Goal: Obtain resource: Obtain resource

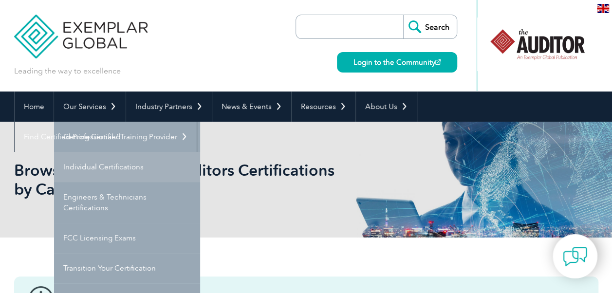
click at [110, 165] on link "Individual Certifications" at bounding box center [127, 167] width 146 height 30
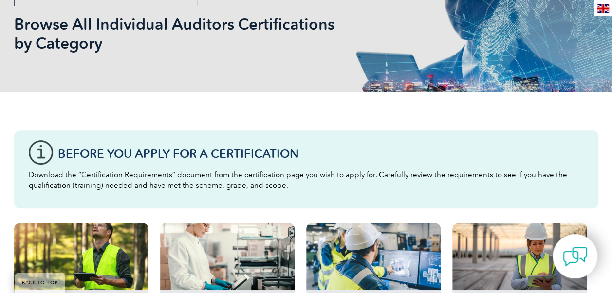
scroll to position [292, 0]
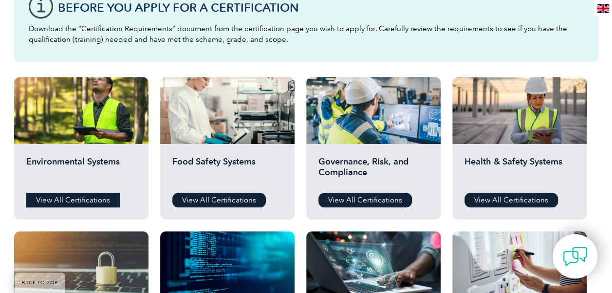
click at [73, 198] on link "View All Certifications" at bounding box center [72, 200] width 93 height 15
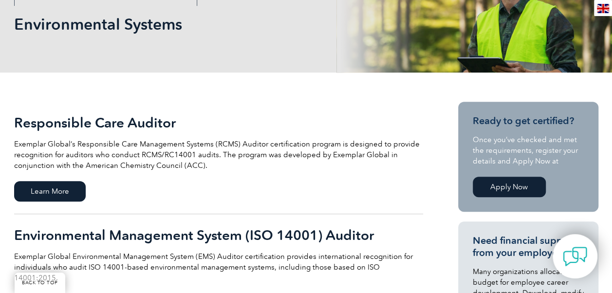
scroll to position [292, 0]
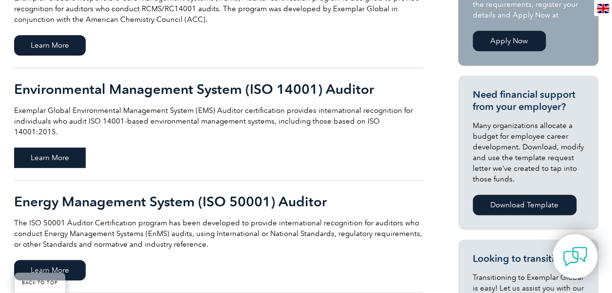
click at [68, 147] on span "Learn More" at bounding box center [50, 157] width 72 height 20
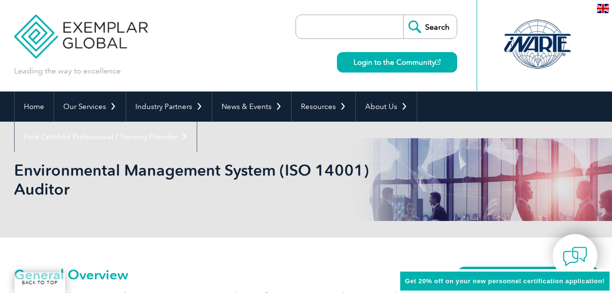
scroll to position [111, 0]
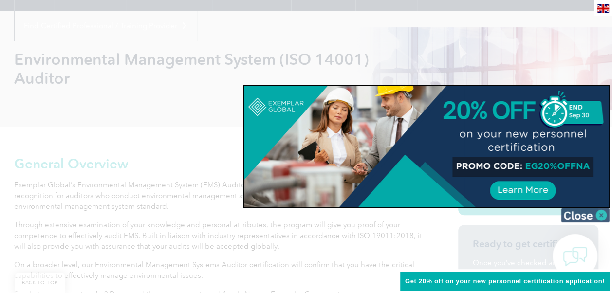
click at [603, 214] on img at bounding box center [585, 215] width 49 height 15
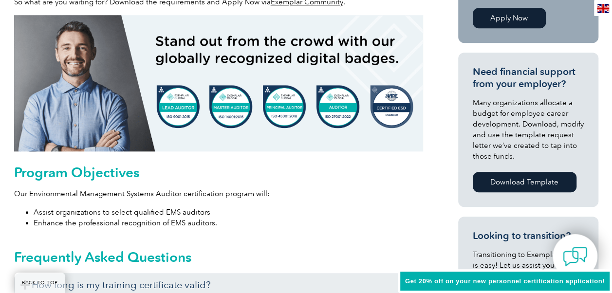
scroll to position [549, 0]
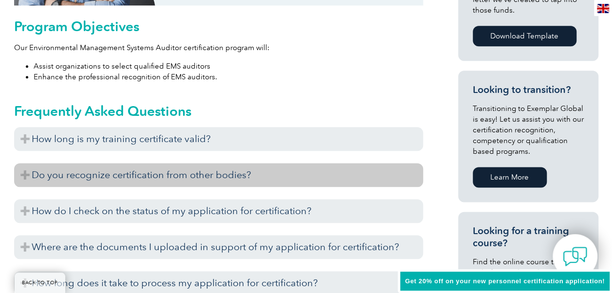
click at [255, 171] on h3 "Do you recognize certification from other bodies?" at bounding box center [218, 175] width 409 height 24
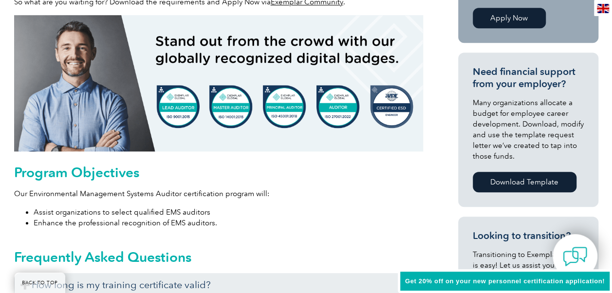
scroll to position [257, 0]
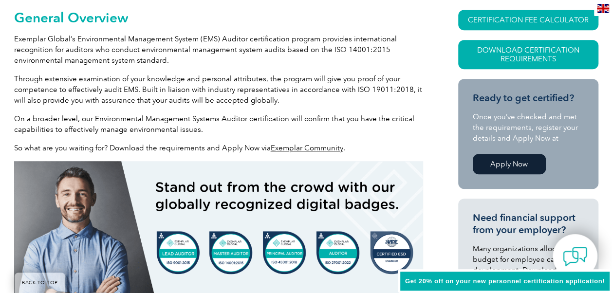
click at [283, 147] on link "Exemplar Community" at bounding box center [307, 148] width 73 height 9
click at [530, 51] on link "Download Certification Requirements" at bounding box center [528, 54] width 140 height 29
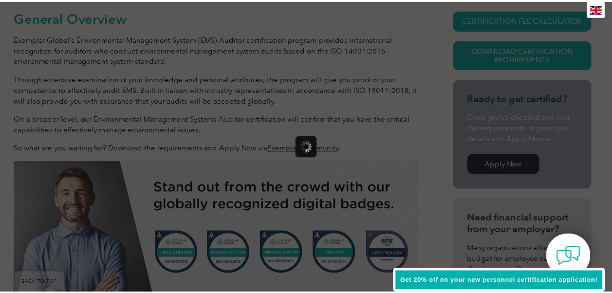
scroll to position [0, 0]
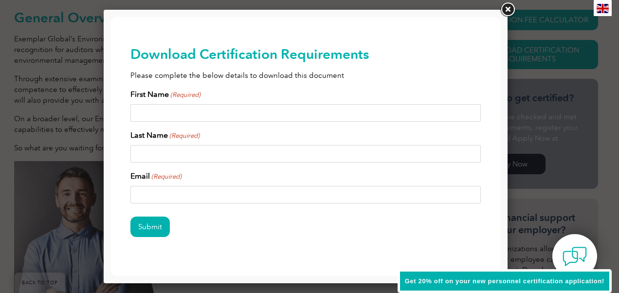
click at [510, 8] on link at bounding box center [508, 10] width 18 height 18
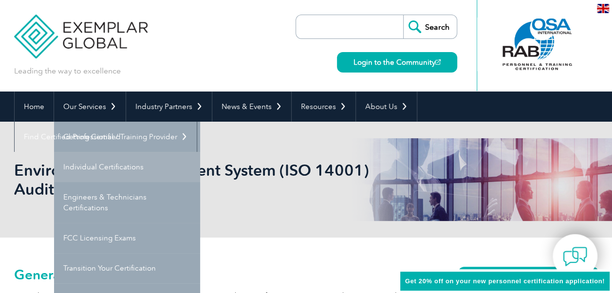
click at [101, 163] on link "Individual Certifications" at bounding box center [127, 167] width 146 height 30
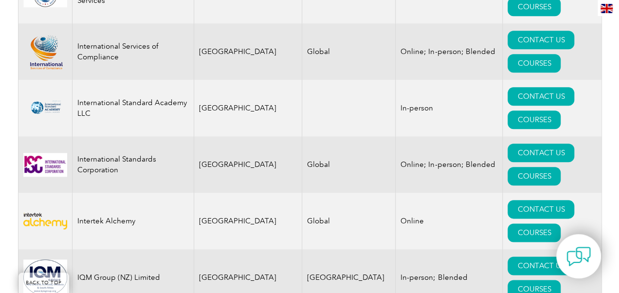
scroll to position [7819, 0]
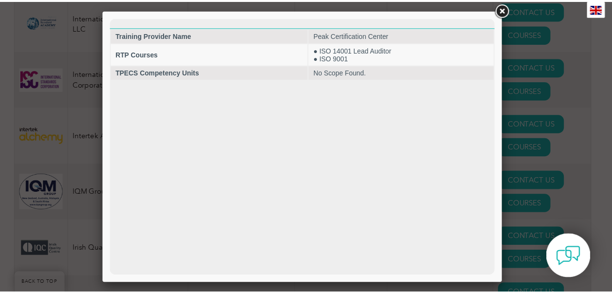
scroll to position [7905, 0]
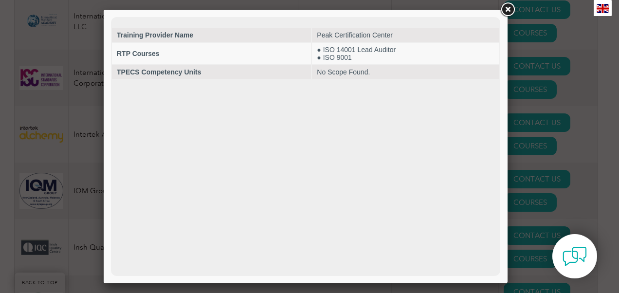
click at [509, 5] on link at bounding box center [508, 10] width 18 height 18
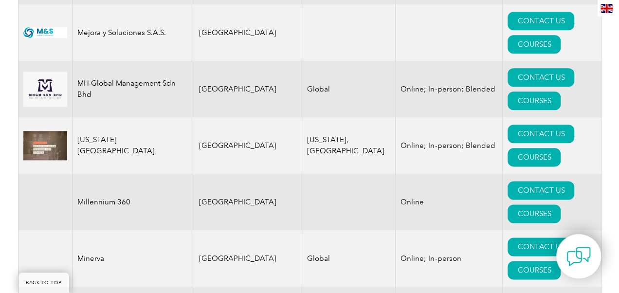
scroll to position [9715, 0]
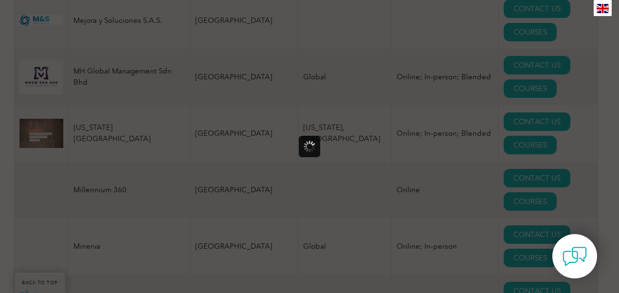
scroll to position [0, 0]
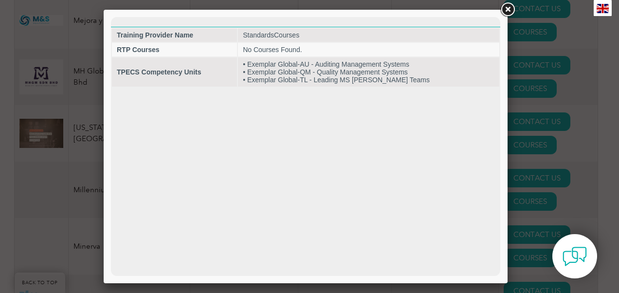
click at [509, 10] on link at bounding box center [508, 10] width 18 height 18
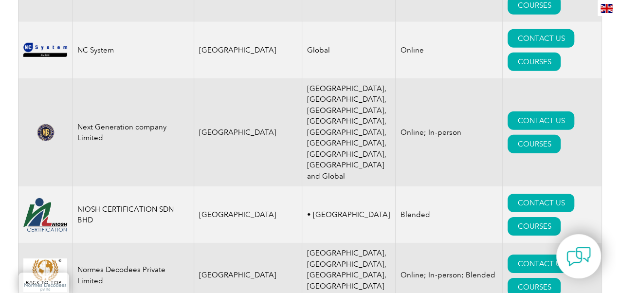
scroll to position [10629, 0]
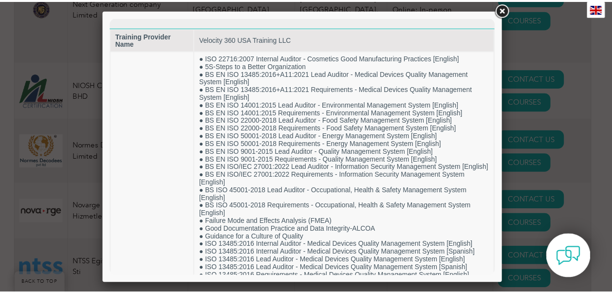
scroll to position [10751, 0]
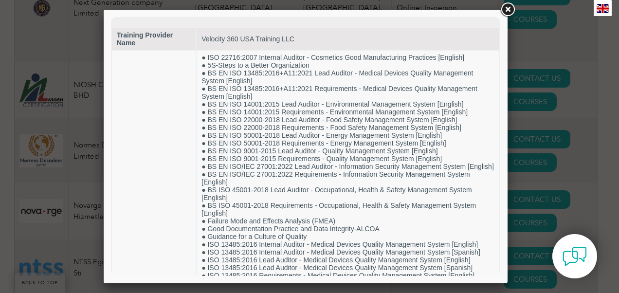
click at [509, 8] on link at bounding box center [508, 10] width 18 height 18
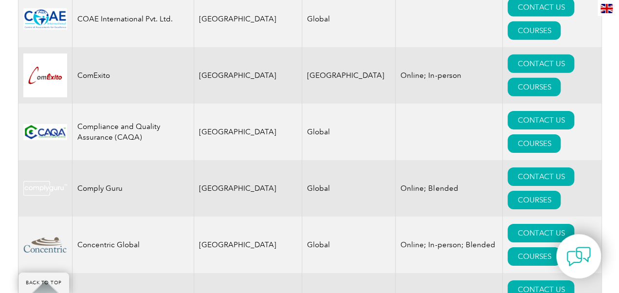
scroll to position [3482, 0]
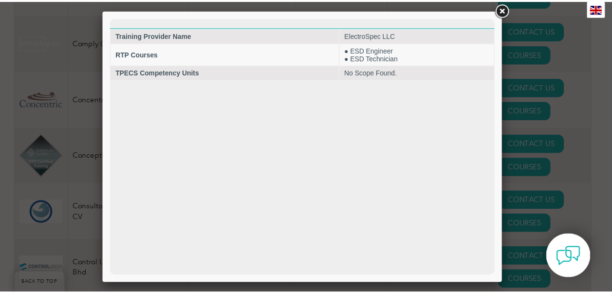
scroll to position [0, 0]
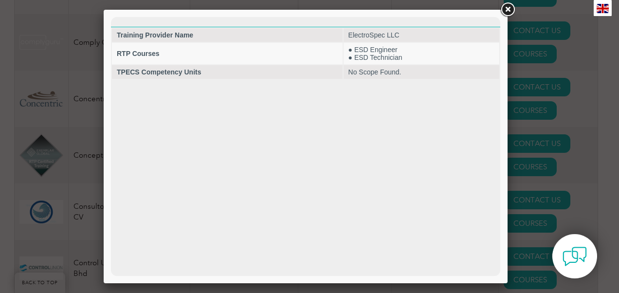
click at [507, 9] on link at bounding box center [508, 10] width 18 height 18
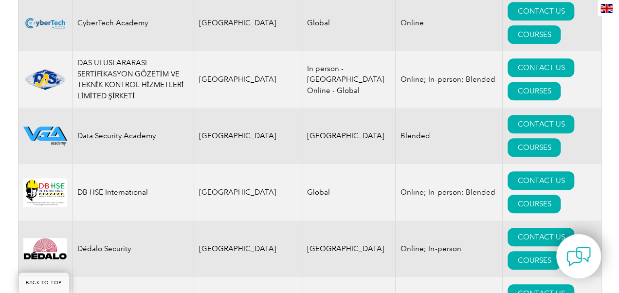
scroll to position [4212, 0]
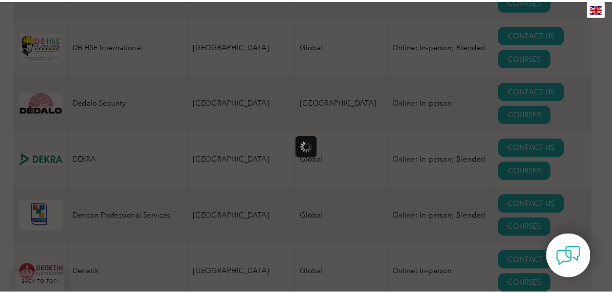
scroll to position [0, 0]
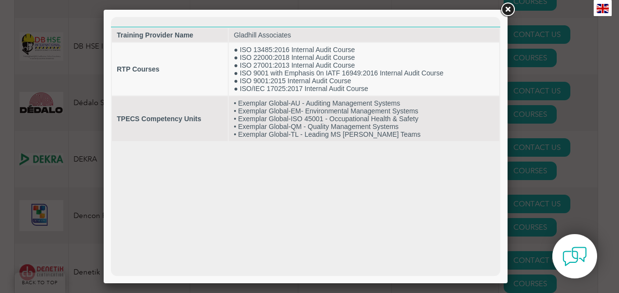
click at [506, 10] on link at bounding box center [508, 10] width 18 height 18
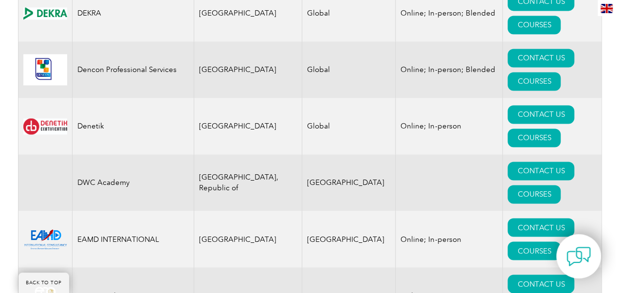
scroll to position [4504, 0]
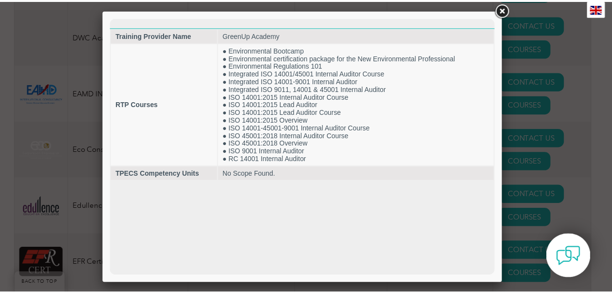
scroll to position [0, 0]
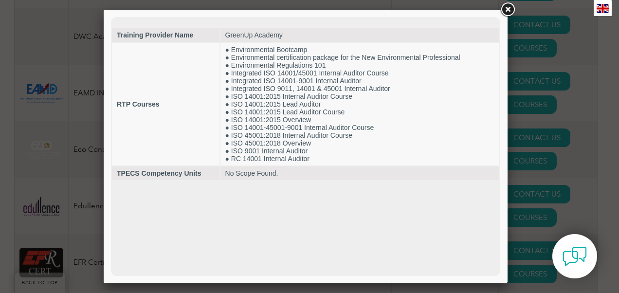
click at [505, 3] on link at bounding box center [508, 10] width 18 height 18
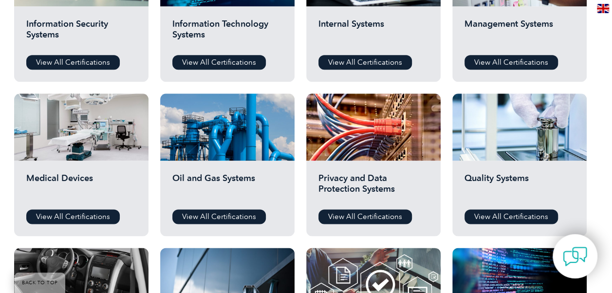
scroll to position [730, 0]
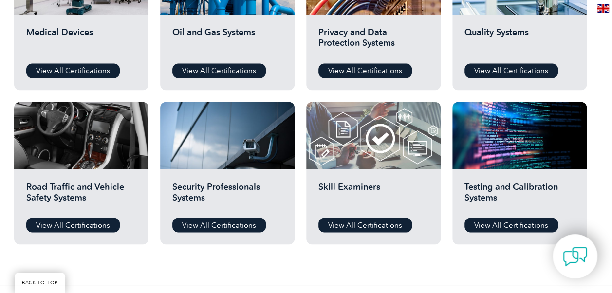
click at [358, 146] on div at bounding box center [373, 135] width 134 height 67
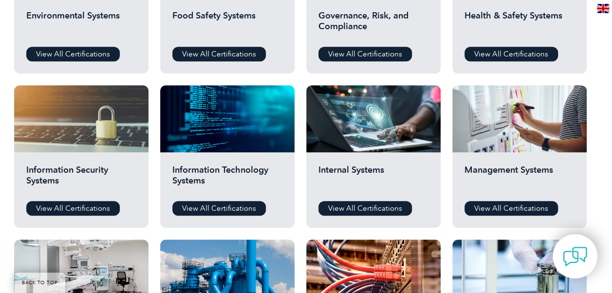
scroll to position [292, 0]
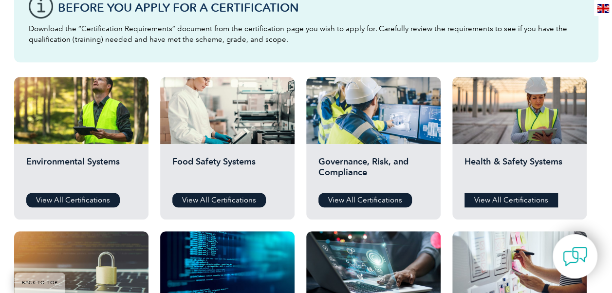
click at [515, 195] on link "View All Certifications" at bounding box center [510, 200] width 93 height 15
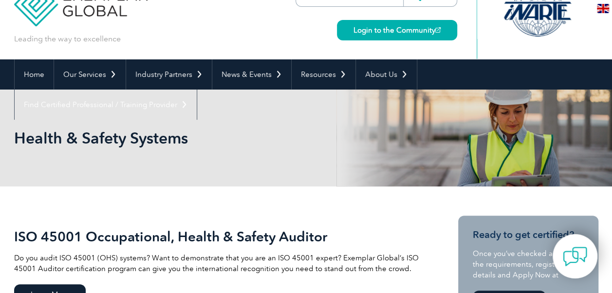
scroll to position [146, 0]
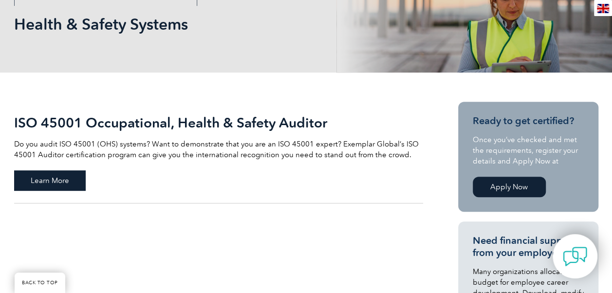
click at [65, 176] on span "Learn More" at bounding box center [50, 180] width 72 height 20
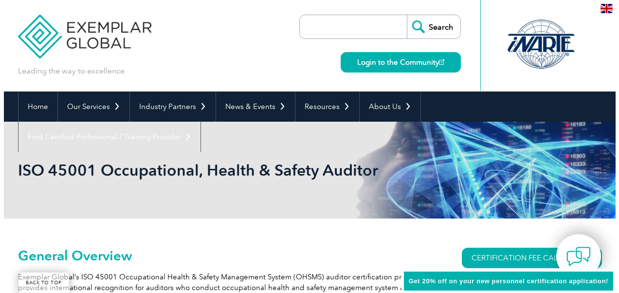
scroll to position [146, 0]
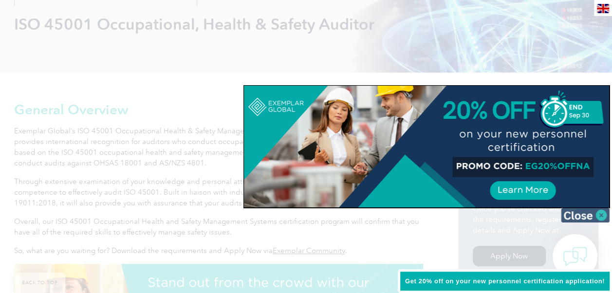
click at [598, 210] on img at bounding box center [585, 215] width 49 height 15
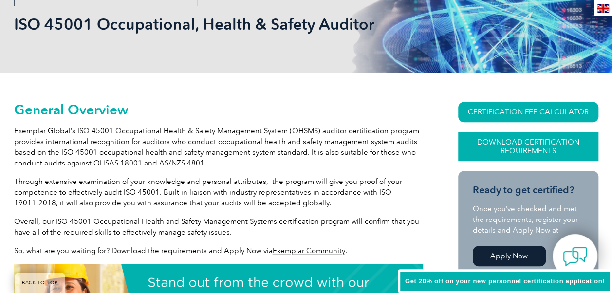
click at [548, 146] on link "Download Certification Requirements" at bounding box center [528, 146] width 140 height 29
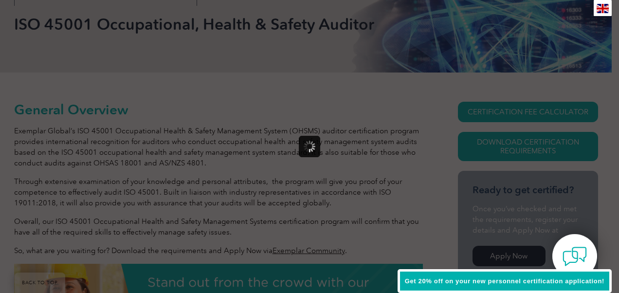
scroll to position [0, 0]
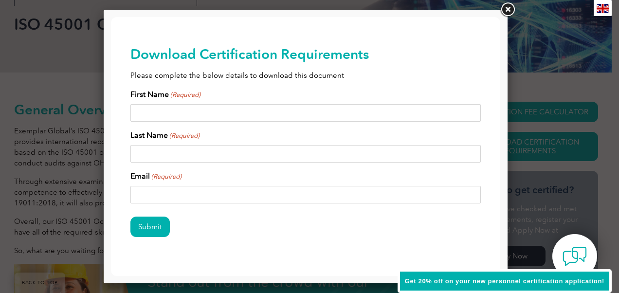
click at [176, 111] on input "First Name (Required)" at bounding box center [305, 113] width 350 height 18
type input "[PERSON_NAME] ([PERSON_NAME])"
type input "[PERSON_NAME]"
type input "mccowan_nick@yahoo.com"
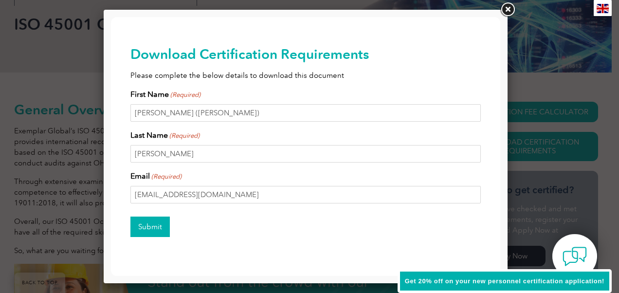
click at [146, 228] on input "Submit" at bounding box center [149, 227] width 39 height 20
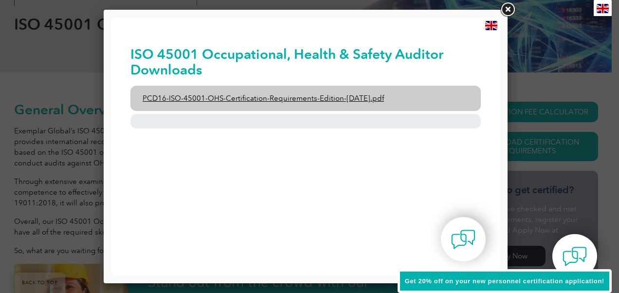
click at [241, 99] on link "PCD16-ISO-45001-OHS-Certification-Requirements-Edition-2-April-2022.pdf" at bounding box center [305, 98] width 350 height 25
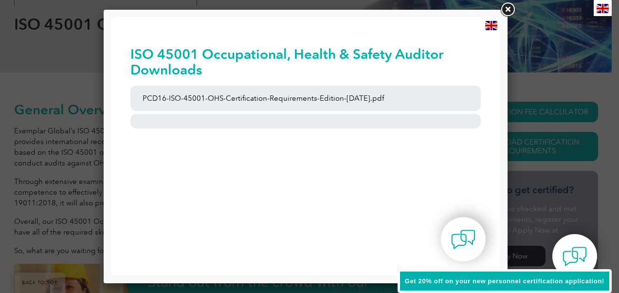
click at [508, 6] on link at bounding box center [508, 10] width 18 height 18
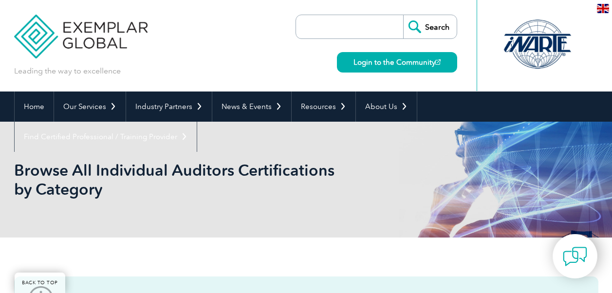
scroll to position [292, 0]
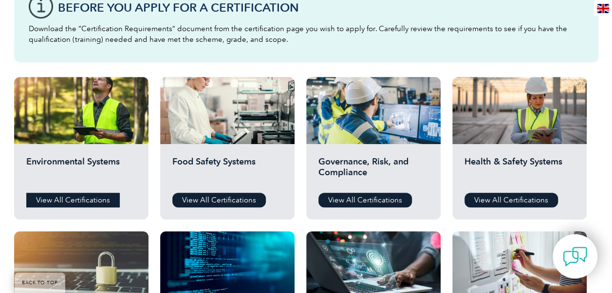
click at [74, 199] on link "View All Certifications" at bounding box center [72, 200] width 93 height 15
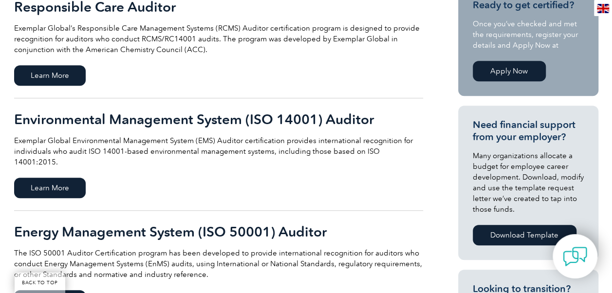
scroll to position [292, 0]
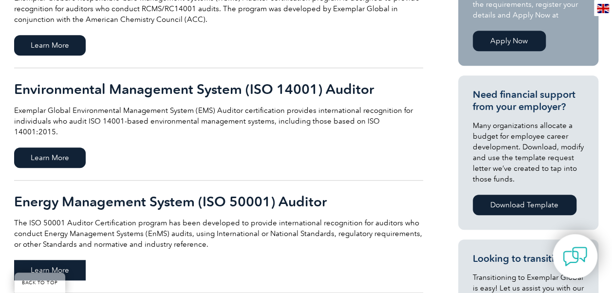
click at [64, 262] on span "Learn More" at bounding box center [50, 270] width 72 height 20
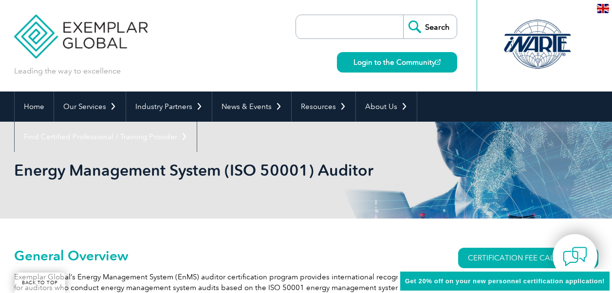
scroll to position [146, 0]
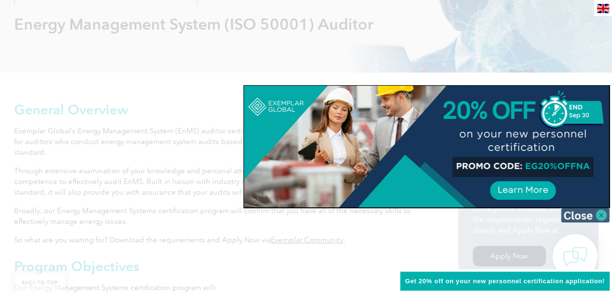
click at [601, 214] on img at bounding box center [585, 215] width 49 height 15
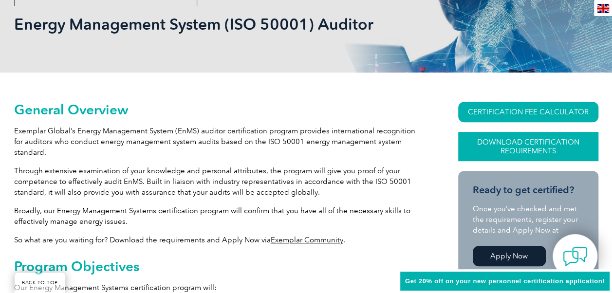
click at [541, 143] on link "Download Certification Requirements" at bounding box center [528, 146] width 140 height 29
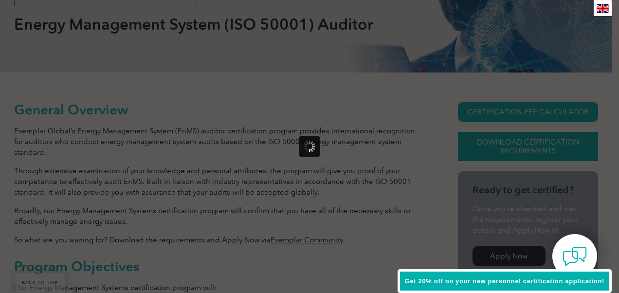
scroll to position [0, 0]
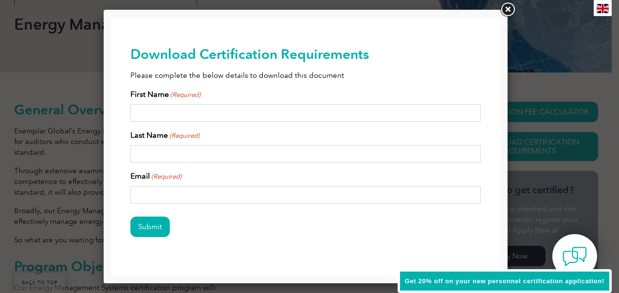
click at [153, 113] on input "First Name (Required)" at bounding box center [305, 113] width 350 height 18
type input "[PERSON_NAME] ([PERSON_NAME])"
type input "[PERSON_NAME]"
type input "[EMAIL_ADDRESS][DOMAIN_NAME]"
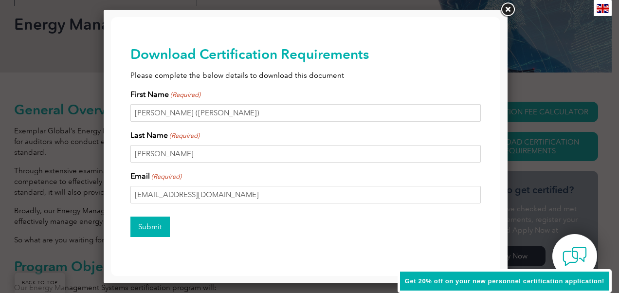
click at [156, 221] on input "Submit" at bounding box center [149, 227] width 39 height 20
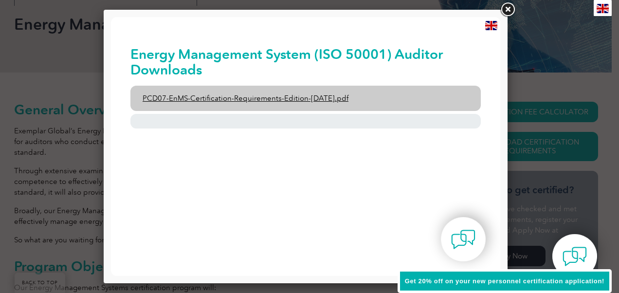
click at [315, 95] on link "PCD07-EnMS-Certification-Requirements-Edition-[DATE].pdf" at bounding box center [305, 98] width 350 height 25
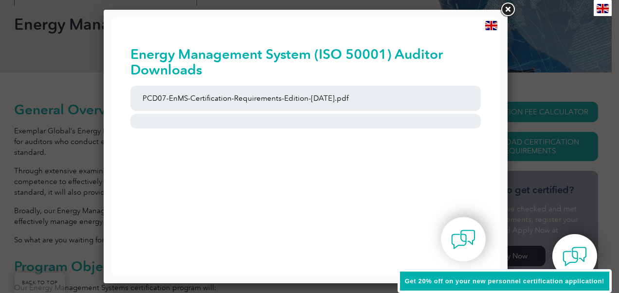
click at [511, 7] on link at bounding box center [508, 10] width 18 height 18
